Goal: Contribute content: Add original content to the website for others to see

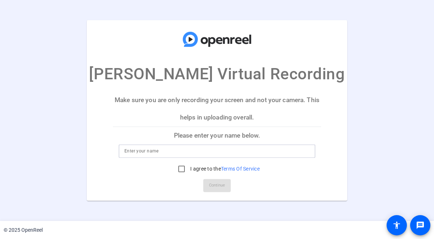
click at [212, 153] on input at bounding box center [216, 151] width 185 height 9
type input "[PERSON_NAME]"
click at [181, 170] on input "I agree to the Terms Of Service" at bounding box center [181, 169] width 14 height 14
checkbox input "true"
click at [218, 183] on span "Continue" at bounding box center [217, 185] width 16 height 11
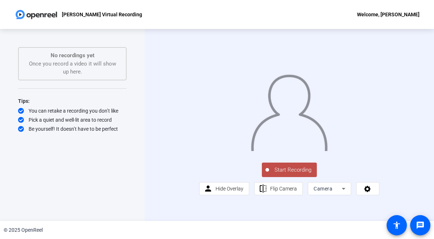
click at [344, 193] on icon at bounding box center [343, 188] width 9 height 9
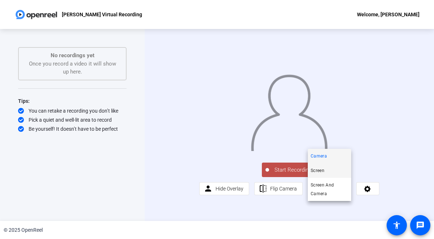
click at [334, 170] on mat-option "Screen" at bounding box center [329, 170] width 43 height 14
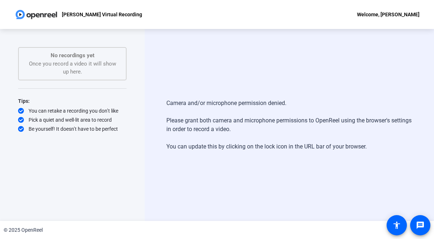
click at [240, 120] on div "Camera and/or microphone permission denied. Please grant both camera and microp…" at bounding box center [289, 124] width 246 height 67
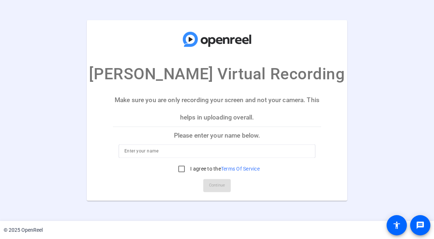
click at [215, 150] on input at bounding box center [216, 151] width 185 height 9
type input "Kim Lance"
click at [179, 168] on input "I agree to the Terms Of Service" at bounding box center [181, 169] width 14 height 14
checkbox input "true"
click at [217, 182] on span "Continue" at bounding box center [217, 185] width 16 height 11
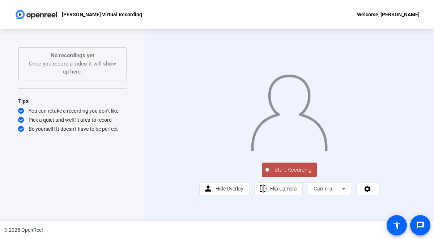
click at [344, 193] on icon at bounding box center [343, 188] width 9 height 9
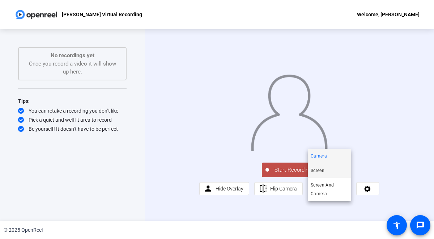
click at [336, 169] on mat-option "Screen" at bounding box center [329, 170] width 43 height 14
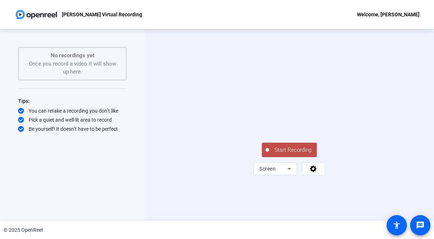
click at [288, 154] on span "Start Recording" at bounding box center [293, 150] width 48 height 8
